Goal: Find specific page/section: Find specific page/section

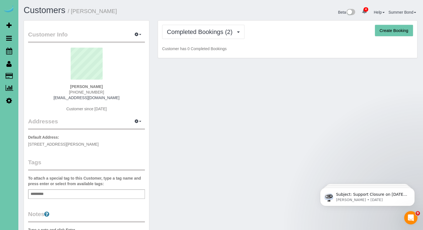
scroll to position [358, 423]
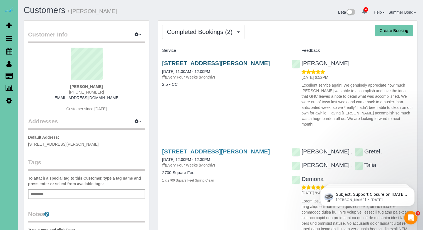
drag, startPoint x: 215, startPoint y: 60, endPoint x: 236, endPoint y: 65, distance: 21.4
click at [236, 65] on div "[STREET_ADDRESS][PERSON_NAME] [DATE] 11:30AM - 12:00PM Every Four Weeks (Monthl…" at bounding box center [223, 76] width 130 height 43
copy link "Bellevue"
click at [256, 35] on div "Completed Bookings (2) Completed Bookings (2) Upcoming Bookings (16) Cancelled …" at bounding box center [287, 32] width 251 height 14
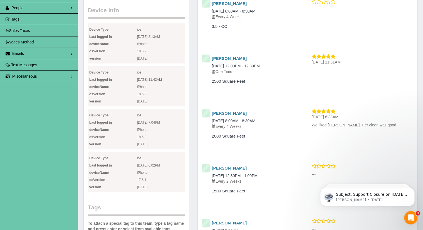
scroll to position [111, 0]
click at [227, 113] on link "[PERSON_NAME]" at bounding box center [229, 112] width 35 height 5
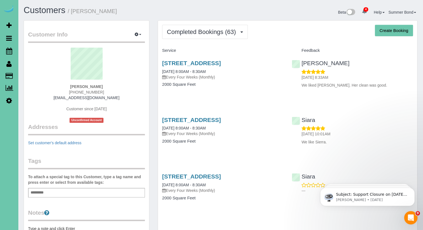
scroll to position [1504, 423]
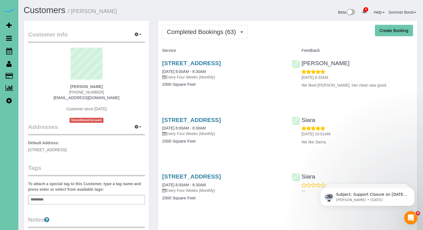
drag, startPoint x: 220, startPoint y: 57, endPoint x: 240, endPoint y: 56, distance: 19.8
click at [240, 56] on div "[STREET_ADDRESS] [DATE] 8:00AM - 8:30AM Every Four Weeks (Monthly) 2000 Square …" at bounding box center [223, 76] width 130 height 43
copy link "Gretna"
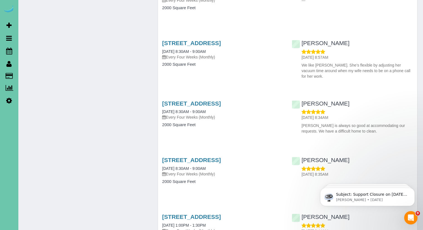
scroll to position [1005, 0]
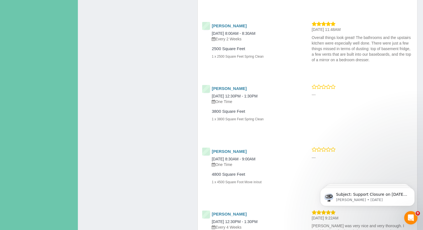
scroll to position [835, 0]
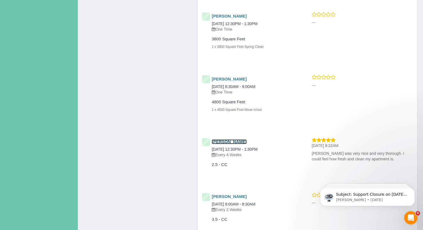
click at [234, 142] on link "[PERSON_NAME]" at bounding box center [229, 141] width 35 height 5
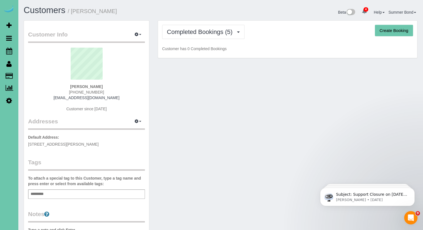
scroll to position [386, 423]
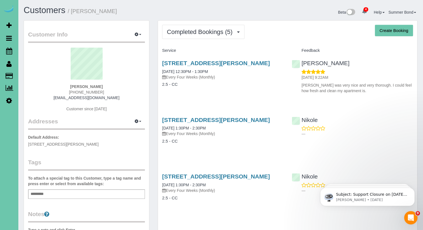
drag, startPoint x: 225, startPoint y: 57, endPoint x: 249, endPoint y: 55, distance: 24.0
click at [249, 55] on div "[STREET_ADDRESS][PERSON_NAME] [DATE] 12:30PM - 1:30PM Every Four Weeks (Monthly…" at bounding box center [223, 76] width 130 height 43
copy link "La Vista"
